Goal: Task Accomplishment & Management: Complete application form

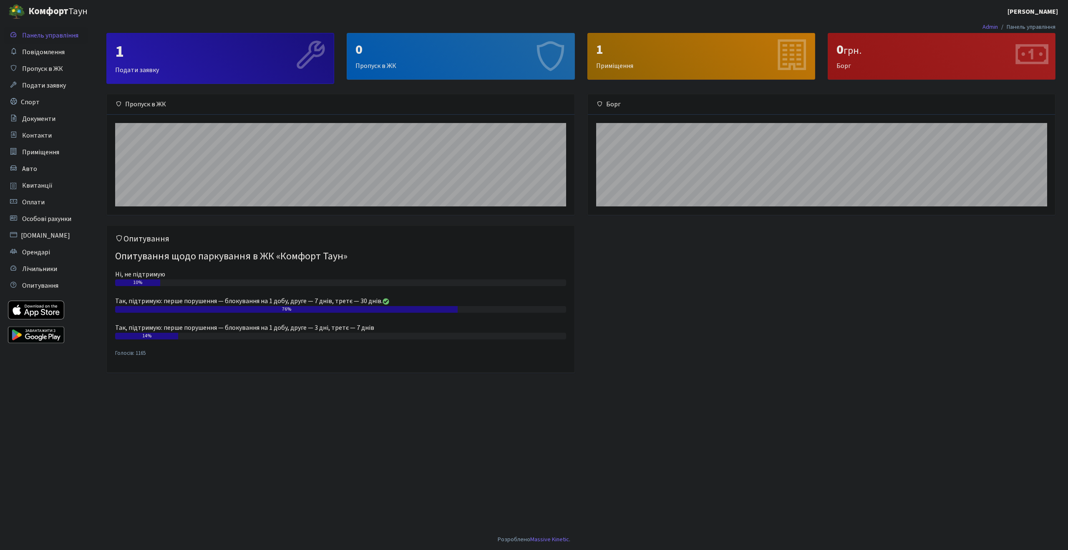
scroll to position [120, 467]
click at [459, 51] on div "0" at bounding box center [460, 50] width 210 height 16
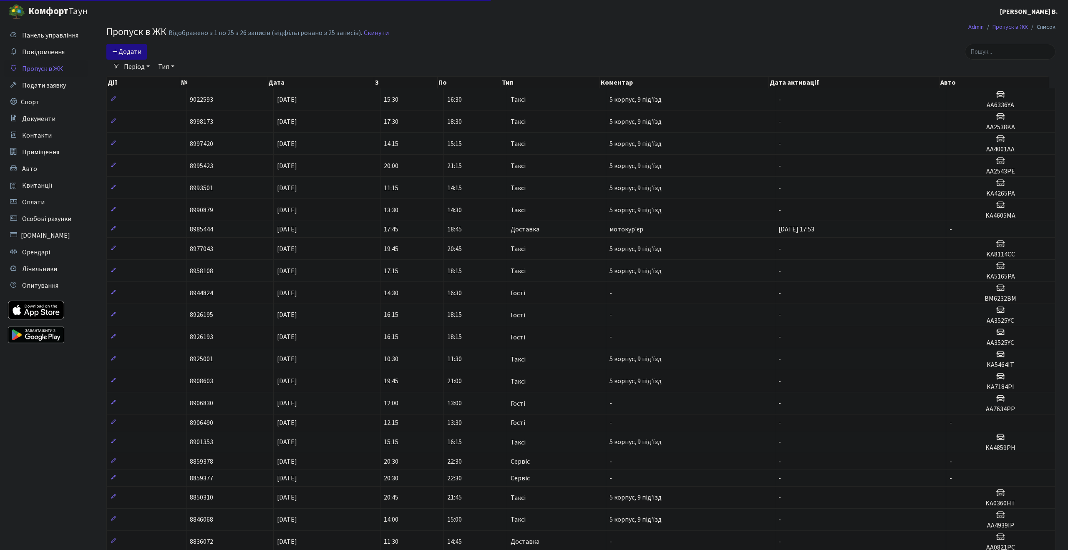
select select "25"
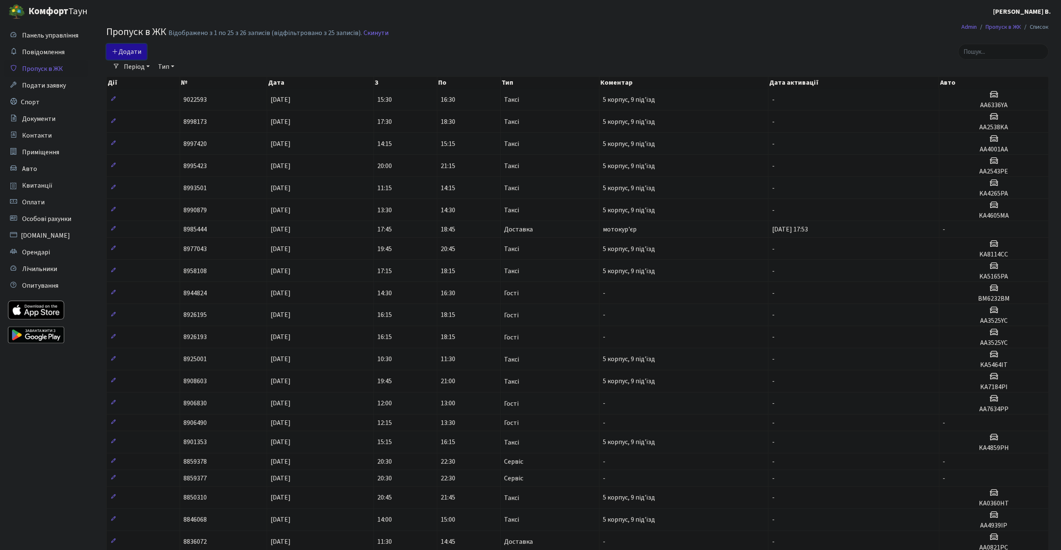
click at [131, 54] on span "Додати" at bounding box center [127, 51] width 30 height 9
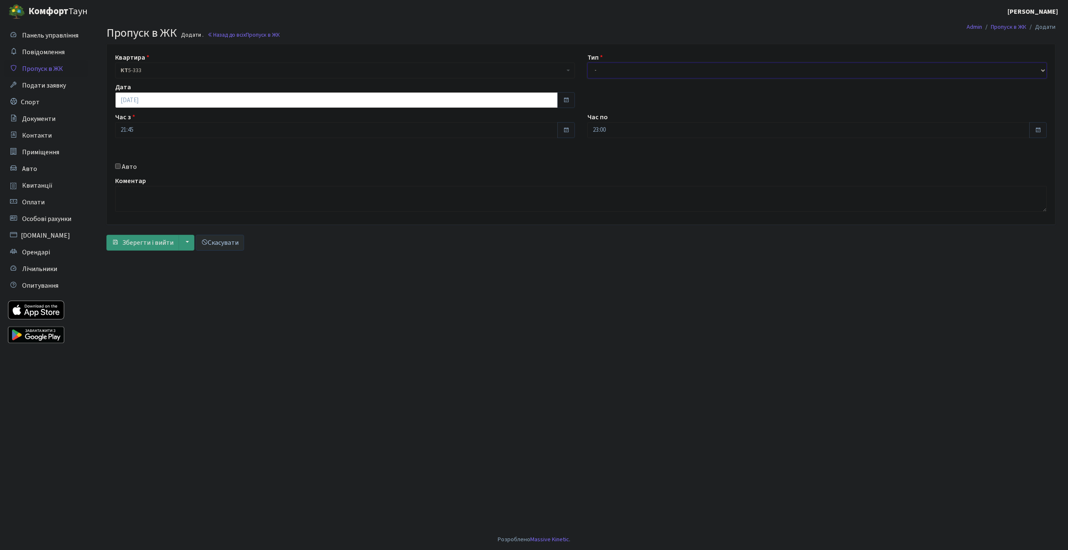
click at [648, 70] on select "- Доставка Таксі Гості Сервіс" at bounding box center [817, 71] width 460 height 16
select select "3"
click at [587, 63] on select "- Доставка Таксі Гості Сервіс" at bounding box center [817, 71] width 460 height 16
click at [130, 196] on textarea at bounding box center [580, 199] width 931 height 26
drag, startPoint x: 127, startPoint y: 173, endPoint x: 125, endPoint y: 164, distance: 9.3
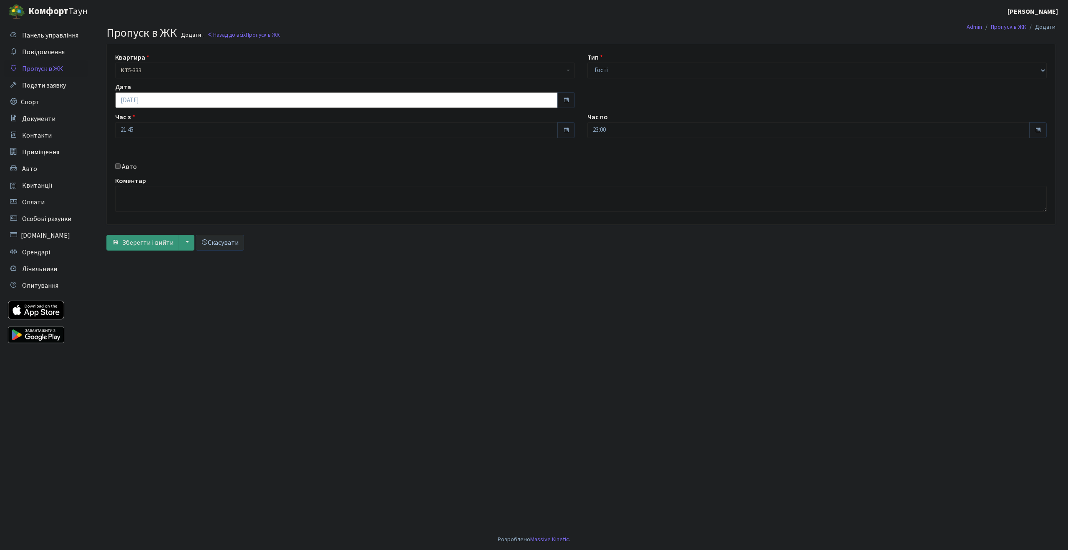
click at [126, 167] on div "Квартира <b>КТ</b>&nbsp;&nbsp;&nbsp;&nbsp;5-333 КТ 5-333 Тип - Доставка Таксі Г…" at bounding box center [581, 134] width 960 height 180
click at [125, 164] on label "Авто" at bounding box center [129, 167] width 15 height 10
click at [121, 164] on input "Авто" at bounding box center [117, 165] width 5 height 5
checkbox input "true"
click at [674, 164] on input "text" at bounding box center [817, 160] width 460 height 16
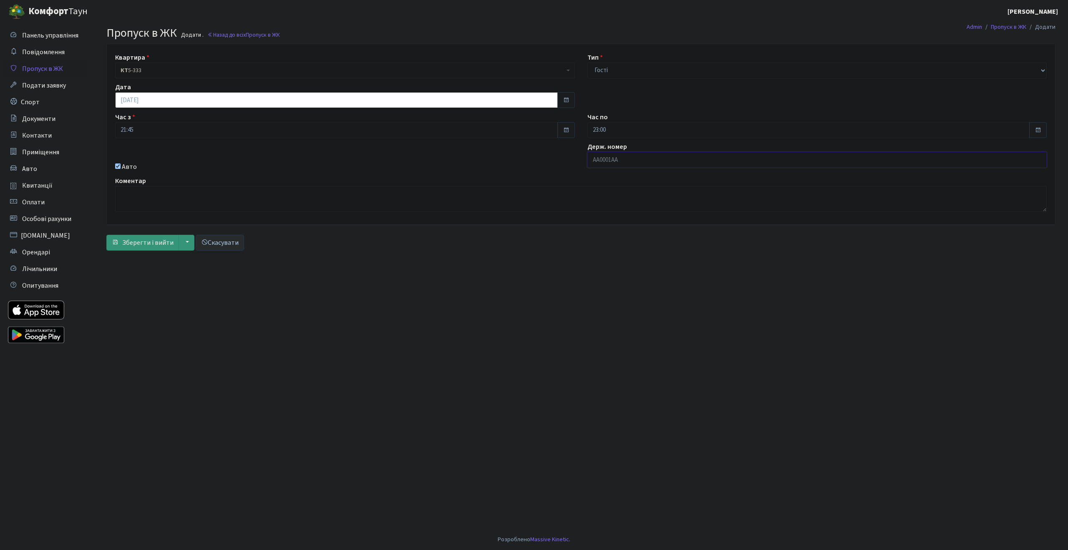
click at [668, 162] on input "text" at bounding box center [817, 160] width 460 height 16
paste input "Ка1394кр"
click at [567, 297] on main "Admin Пропуск в ЖК Додати Пропуск в ЖК Додати . Назад до всіх Пропуск в ЖК Квар…" at bounding box center [581, 276] width 974 height 506
drag, startPoint x: 590, startPoint y: 161, endPoint x: 723, endPoint y: 152, distance: 133.8
click at [591, 161] on input "Ка1394кр" at bounding box center [817, 160] width 460 height 16
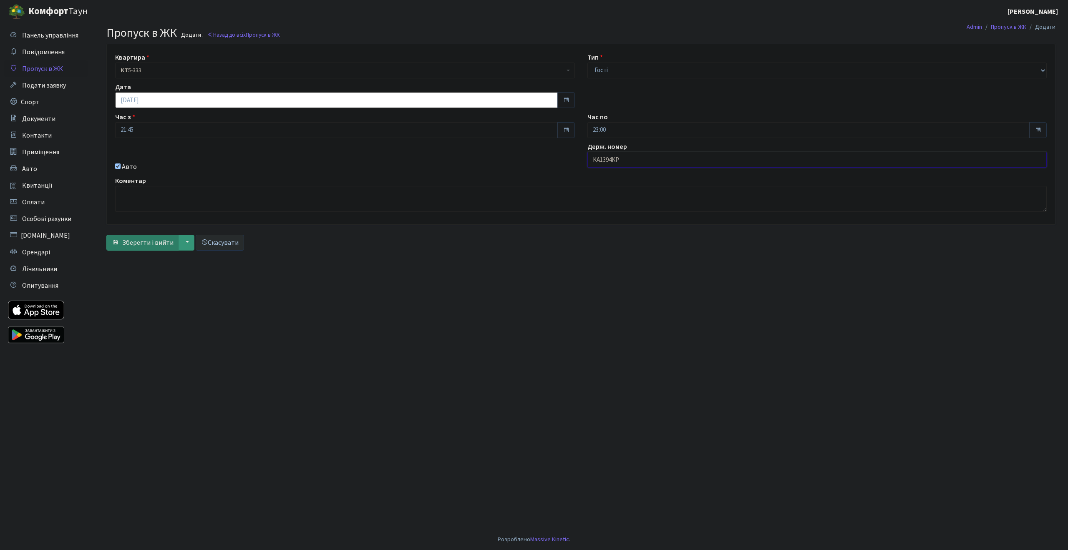
type input "KA1394KP"
click at [119, 244] on button "Зберегти і вийти" at bounding box center [142, 243] width 73 height 16
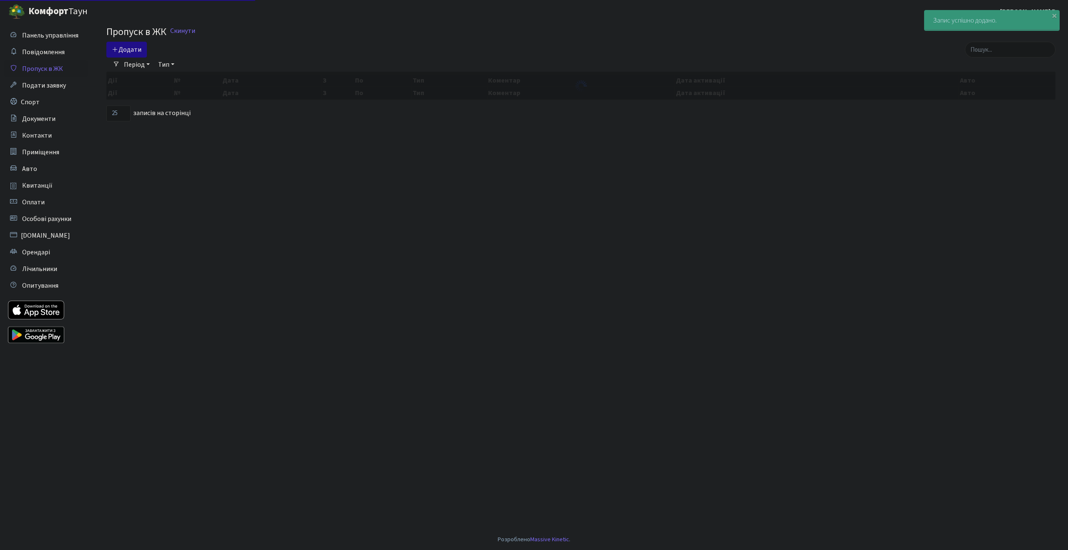
select select "25"
